Goal: Task Accomplishment & Management: Use online tool/utility

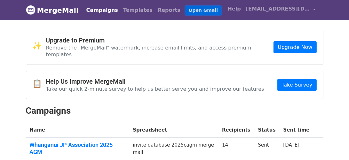
click at [185, 9] on link "Open Gmail" at bounding box center [202, 10] width 35 height 9
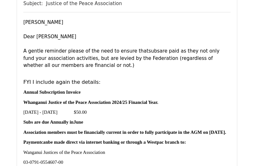
scroll to position [96, 0]
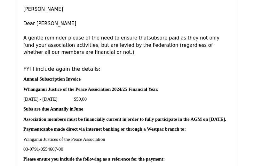
click at [52, 111] on span "​Annually in" at bounding box center [62, 109] width 24 height 5
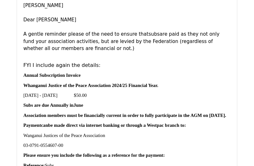
scroll to position [0, 0]
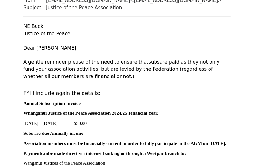
scroll to position [507, 0]
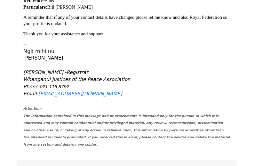
scroll to position [1054, 0]
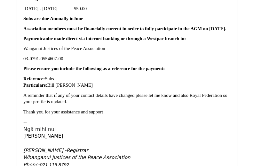
scroll to position [958, 0]
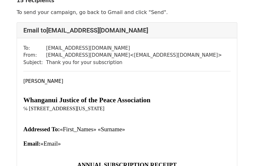
scroll to position [32, 0]
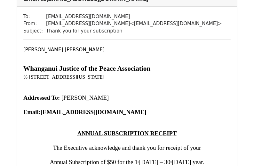
scroll to position [64, 0]
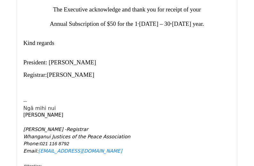
scroll to position [160, 0]
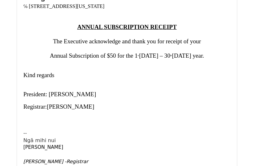
scroll to position [2204, 0]
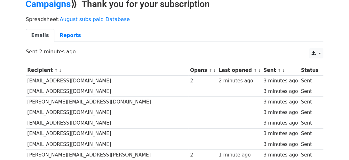
scroll to position [31, 0]
